Goal: Transaction & Acquisition: Purchase product/service

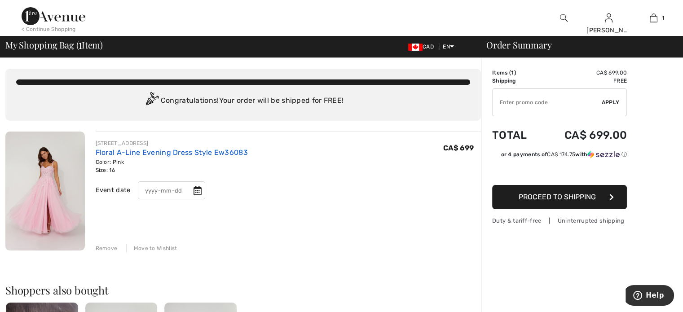
click at [157, 149] on link "Floral A-Line Evening Dress Style Ew36083" at bounding box center [172, 152] width 152 height 9
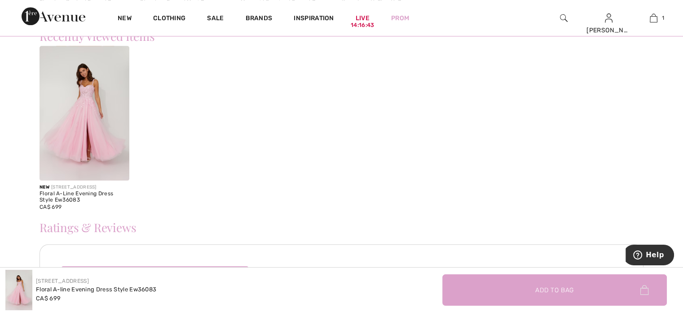
scroll to position [988, 0]
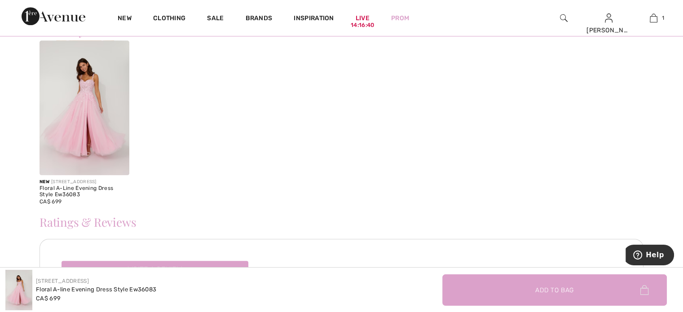
click at [68, 187] on div "Floral A-Line Evening Dress Style Ew36083" at bounding box center [85, 191] width 90 height 13
click at [87, 131] on img at bounding box center [85, 107] width 90 height 135
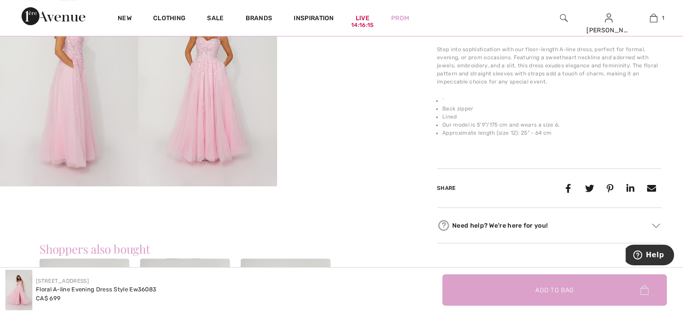
scroll to position [314, 0]
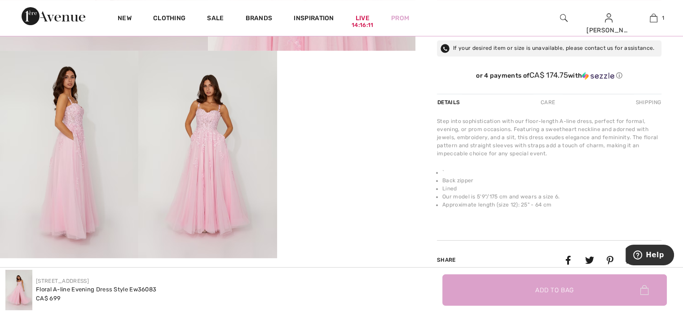
click at [646, 100] on div "Shipping" at bounding box center [648, 102] width 28 height 16
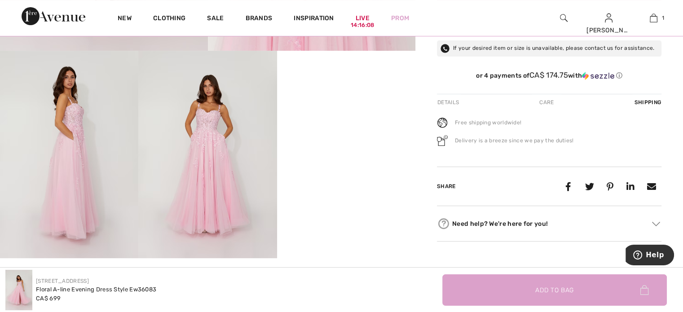
click at [547, 100] on div "Care" at bounding box center [547, 102] width 30 height 16
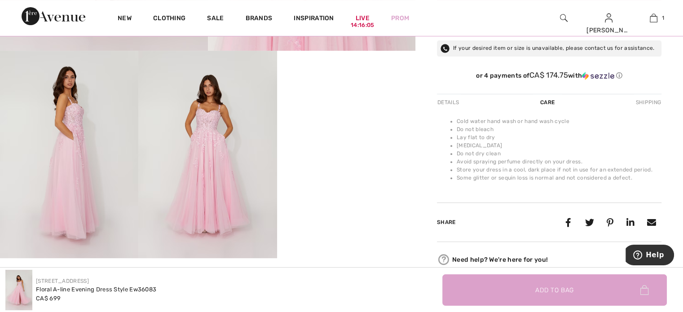
click at [450, 99] on div "Details" at bounding box center [449, 102] width 24 height 16
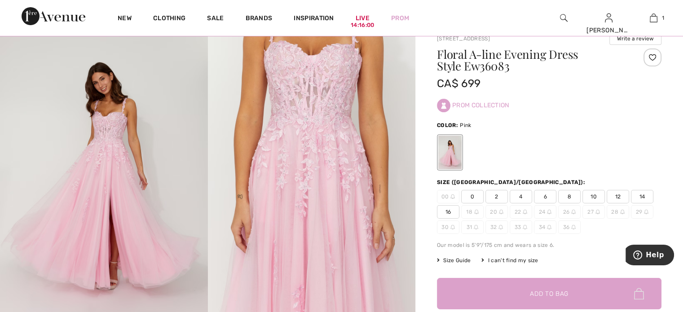
scroll to position [45, 0]
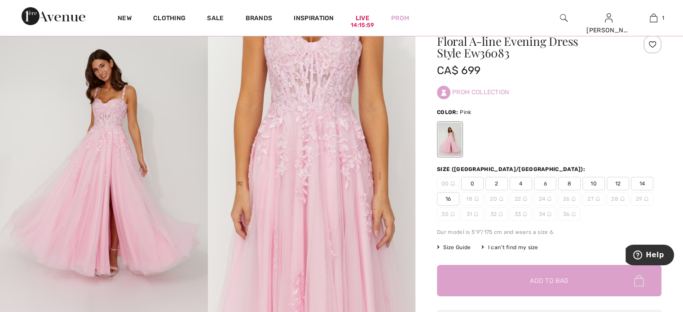
click at [449, 199] on span "16" at bounding box center [448, 198] width 22 height 13
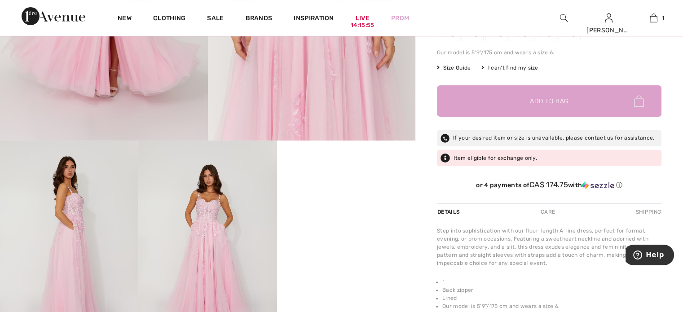
scroll to position [180, 0]
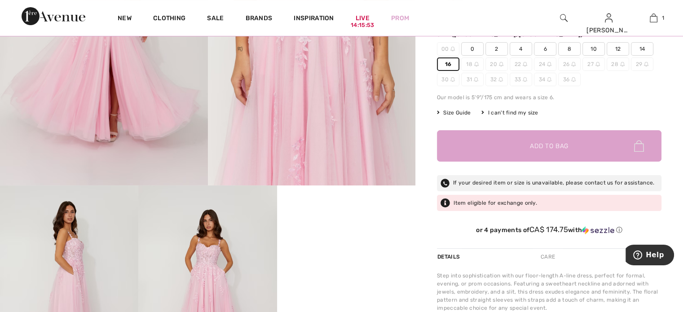
click at [641, 49] on span "14" at bounding box center [642, 48] width 22 height 13
click at [499, 47] on span "2" at bounding box center [497, 48] width 22 height 13
click at [517, 46] on span "4" at bounding box center [521, 48] width 22 height 13
click at [539, 44] on span "6" at bounding box center [545, 48] width 22 height 13
click at [448, 62] on span "16" at bounding box center [448, 63] width 22 height 13
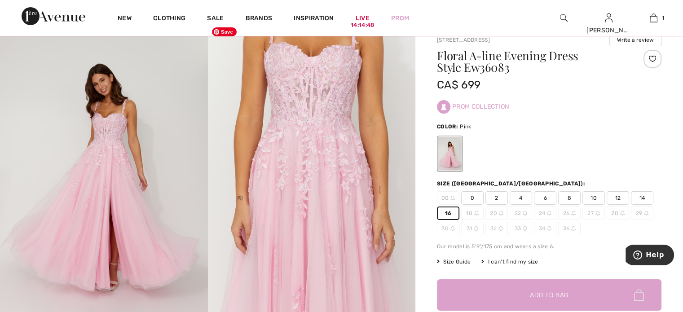
scroll to position [0, 0]
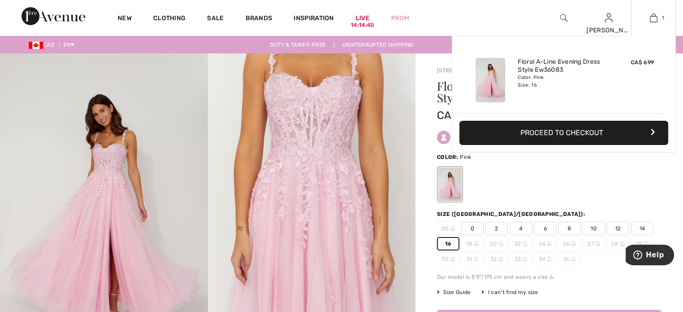
click at [653, 18] on img at bounding box center [654, 18] width 8 height 11
click at [548, 130] on button "Proceed to Checkout" at bounding box center [563, 133] width 209 height 24
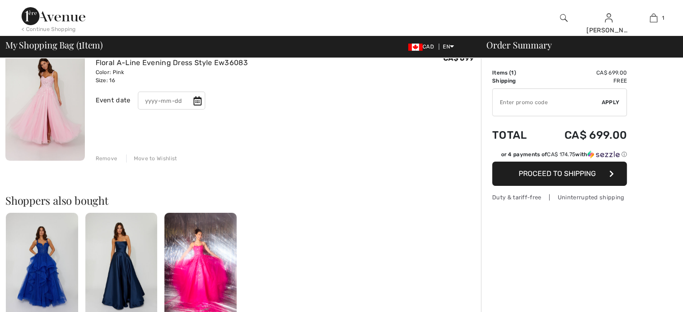
click at [196, 99] on icon at bounding box center [198, 101] width 8 height 9
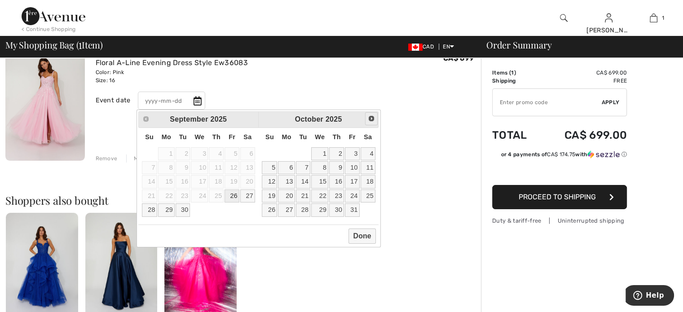
click at [371, 120] on span "Next" at bounding box center [371, 118] width 7 height 7
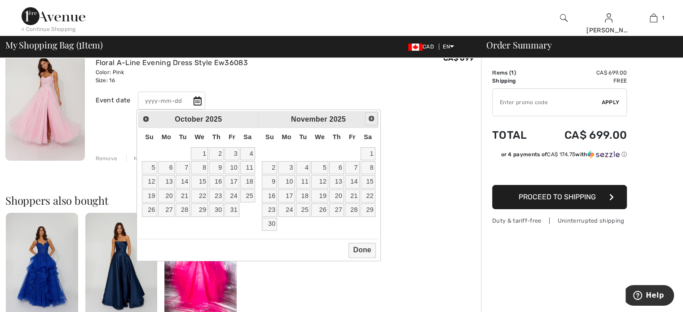
click at [371, 120] on span "Next" at bounding box center [371, 118] width 7 height 7
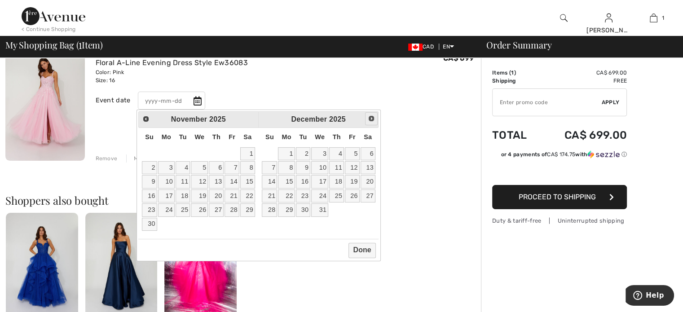
click at [371, 120] on span "Next" at bounding box center [371, 118] width 7 height 7
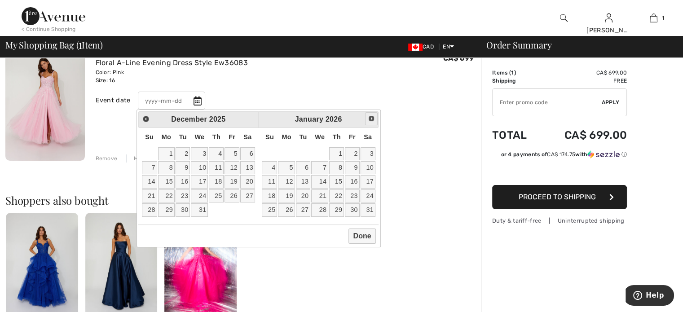
click at [371, 120] on span "Next" at bounding box center [371, 118] width 7 height 7
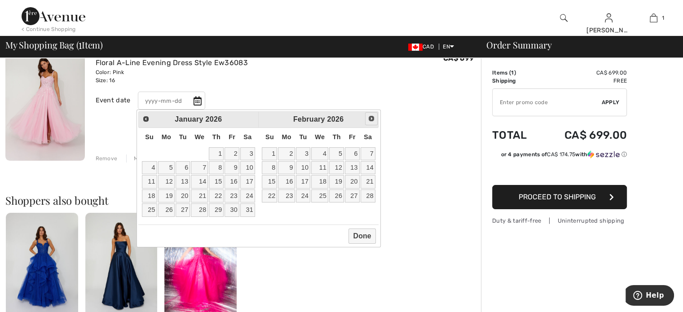
click at [371, 120] on span "Next" at bounding box center [371, 118] width 7 height 7
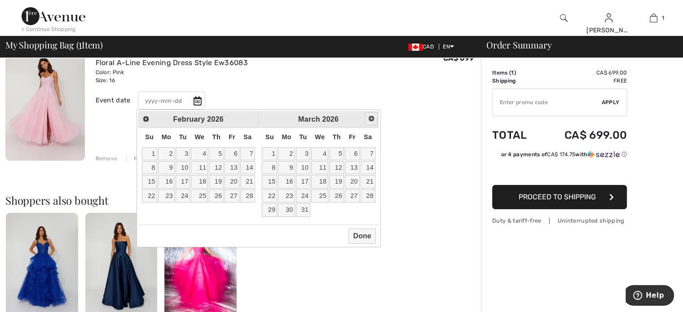
click at [371, 120] on span "Next" at bounding box center [371, 118] width 7 height 7
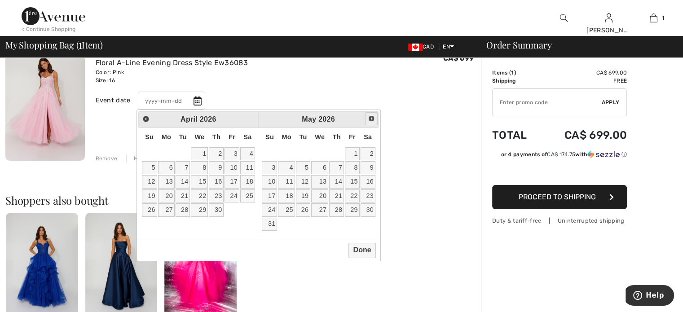
click at [371, 120] on span "Next" at bounding box center [371, 118] width 7 height 7
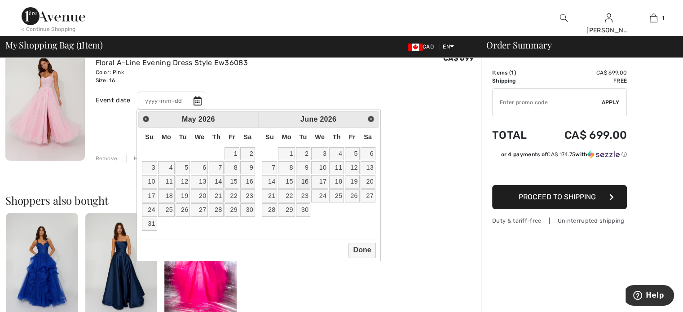
click at [305, 182] on link "16" at bounding box center [303, 181] width 14 height 13
type input "2026-06-16"
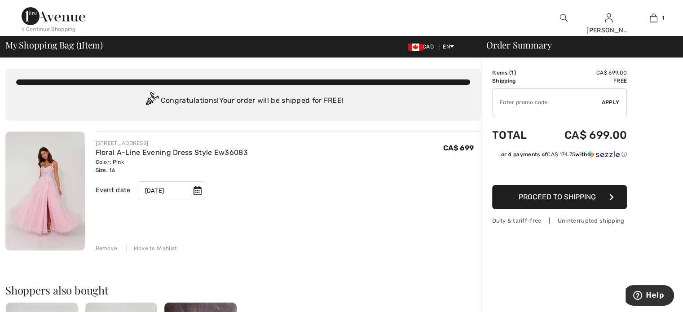
click at [509, 95] on input "TEXT" at bounding box center [547, 102] width 109 height 27
click at [507, 101] on input "TEXT" at bounding box center [547, 102] width 109 height 27
type input "NEW15"
click at [606, 100] on span "Apply" at bounding box center [611, 102] width 18 height 8
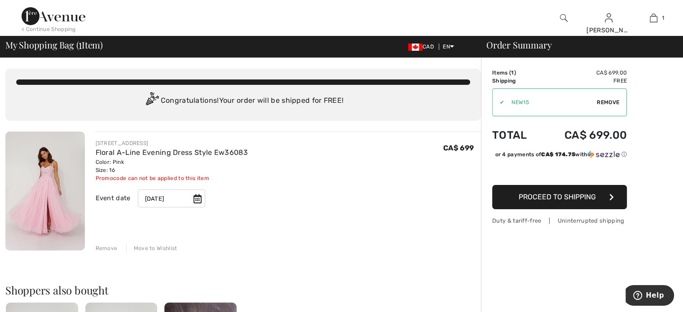
click at [548, 196] on span "Proceed to Shipping" at bounding box center [557, 197] width 77 height 9
